Goal: Find specific page/section: Find specific page/section

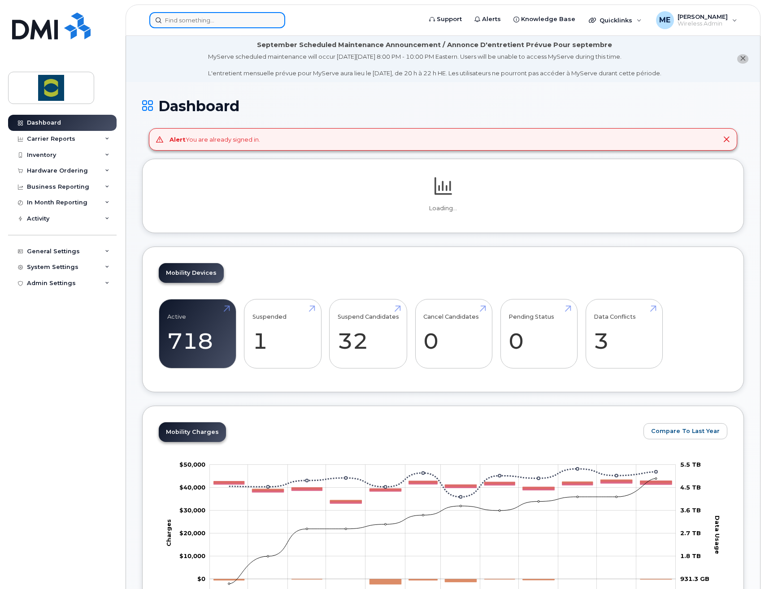
click at [204, 16] on input at bounding box center [217, 20] width 136 height 16
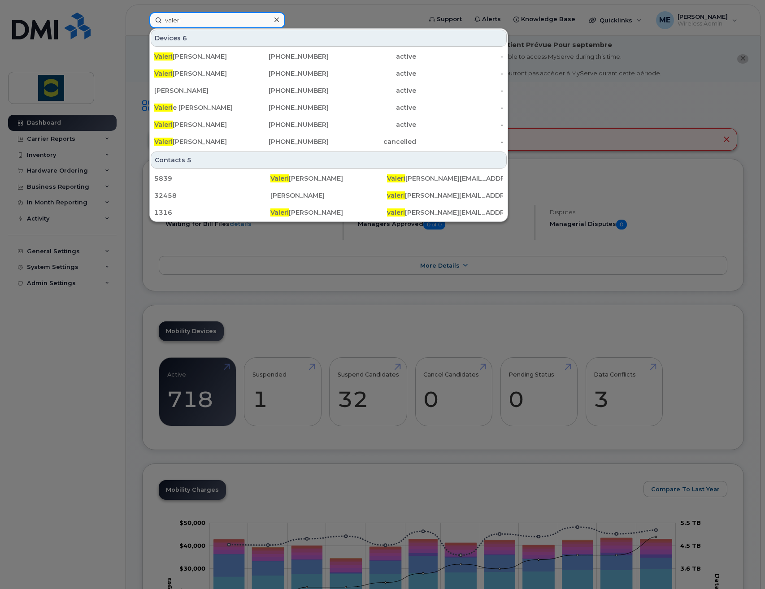
type input "valeri"
click at [370, 14] on div at bounding box center [382, 294] width 765 height 589
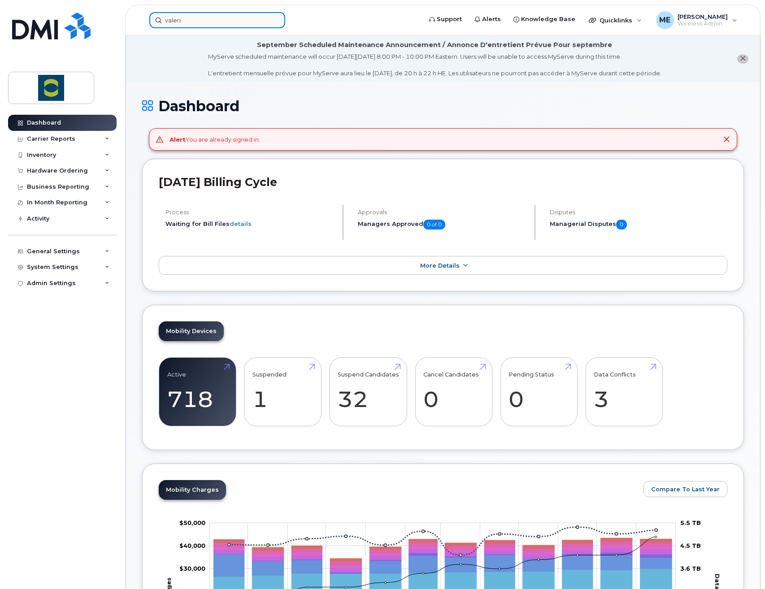
click at [214, 12] on input "valeri" at bounding box center [217, 20] width 136 height 16
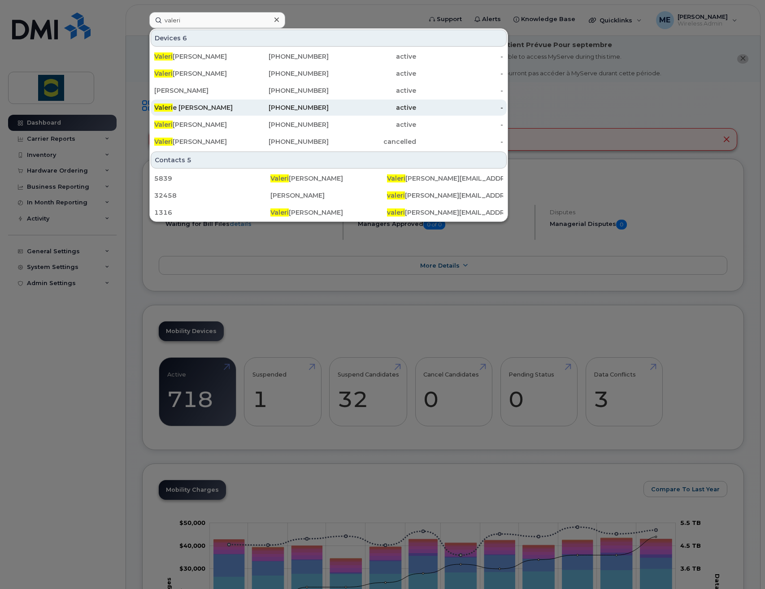
click at [198, 110] on div "[PERSON_NAME] e [PERSON_NAME]" at bounding box center [197, 107] width 87 height 9
